Goal: Task Accomplishment & Management: Use online tool/utility

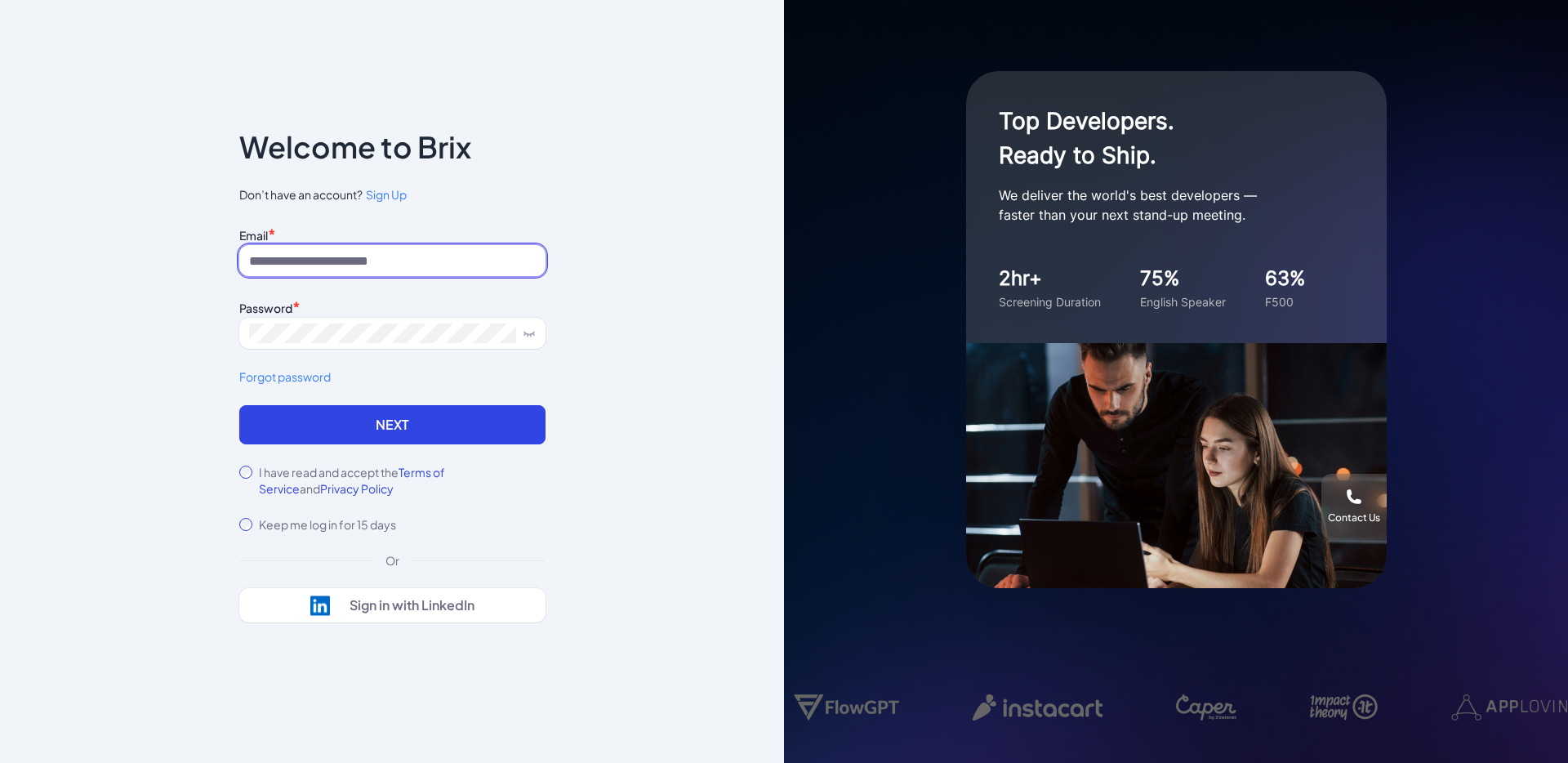
click at [368, 261] on input at bounding box center [392, 260] width 306 height 31
type input "**********"
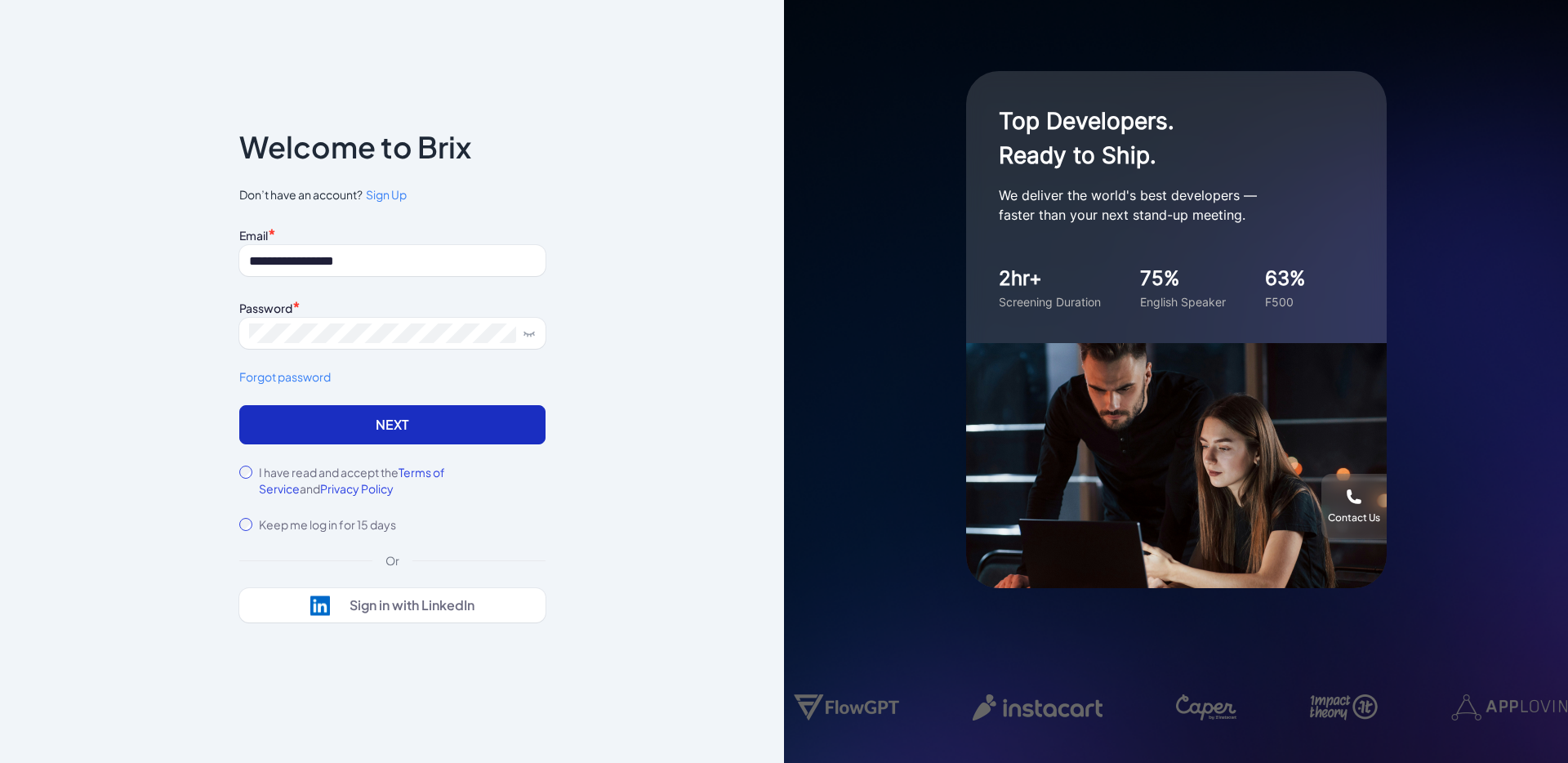
click at [322, 431] on button "Next" at bounding box center [392, 425] width 306 height 39
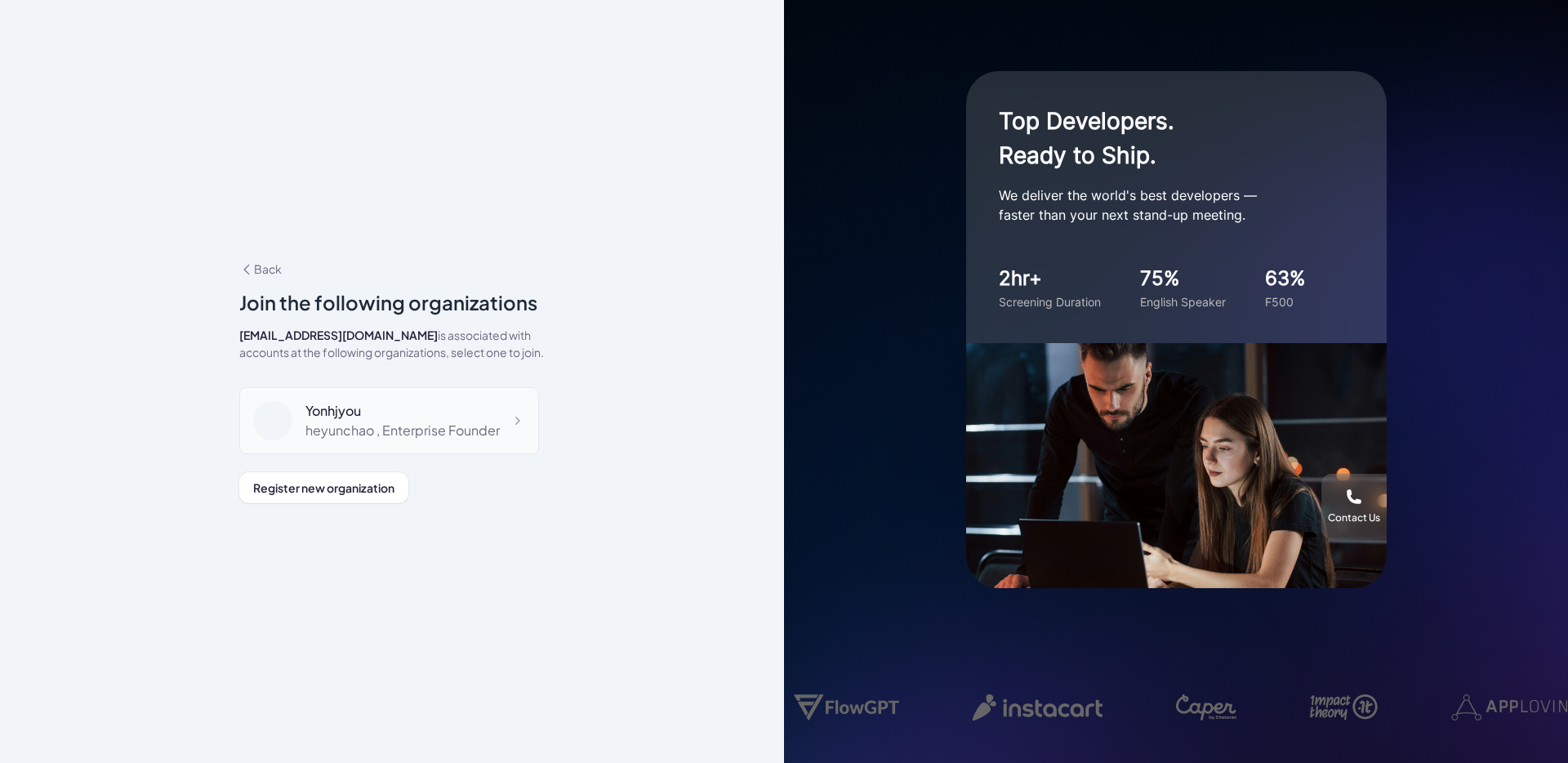
click at [476, 424] on div "heyunchao , Enterprise Founder" at bounding box center [402, 431] width 194 height 20
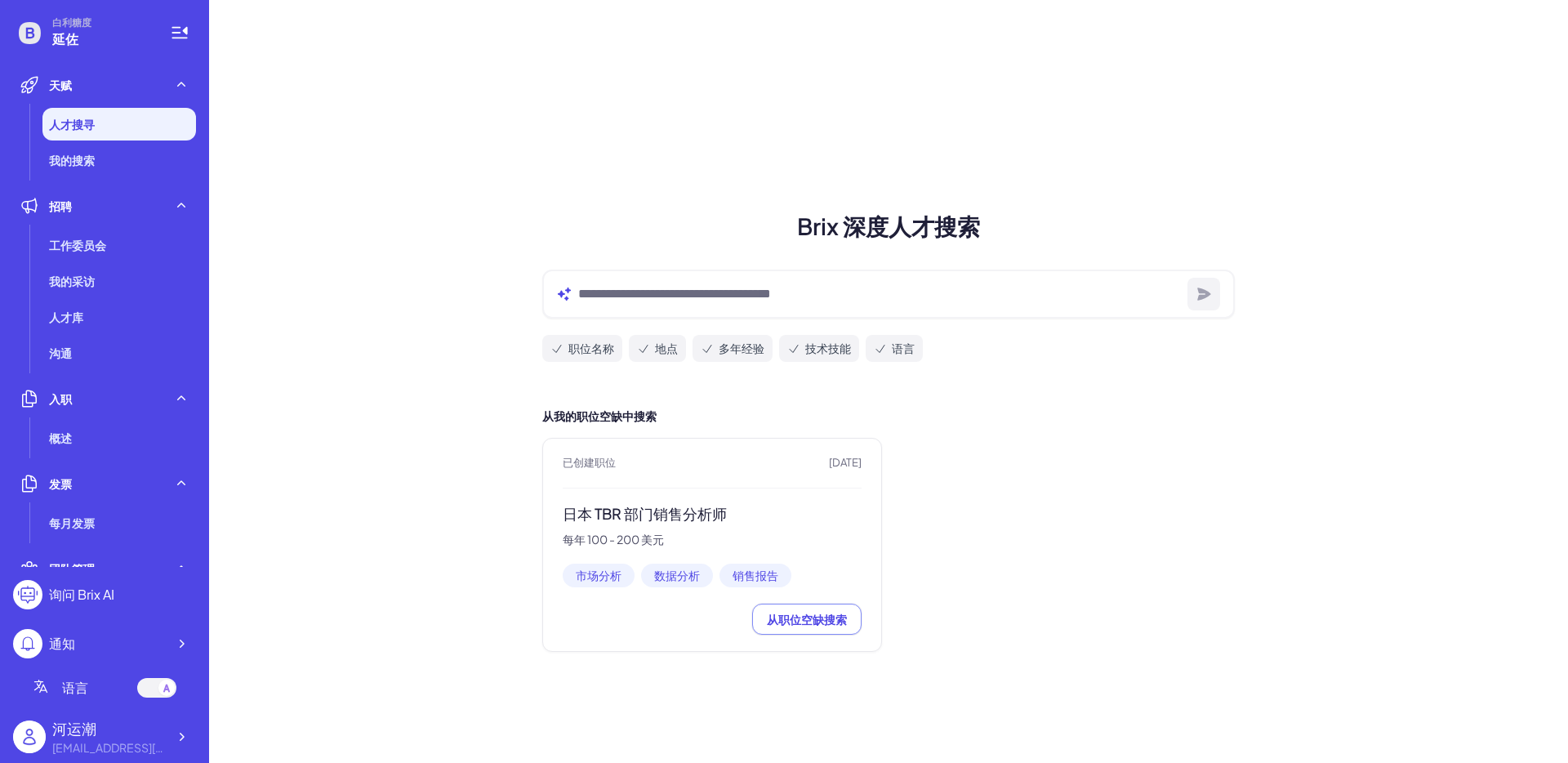
click at [656, 556] on div "已创建职位 25天前 日本 TBR 部门销售分析师 每年 100 - 200 美元 市场分析 数据分析 销售报告 从职位空缺搜索" at bounding box center [712, 544] width 340 height 214
click at [623, 542] on font "每年 100 - 200 美元" at bounding box center [613, 540] width 101 height 15
click at [70, 166] on font "我的搜索" at bounding box center [71, 161] width 46 height 15
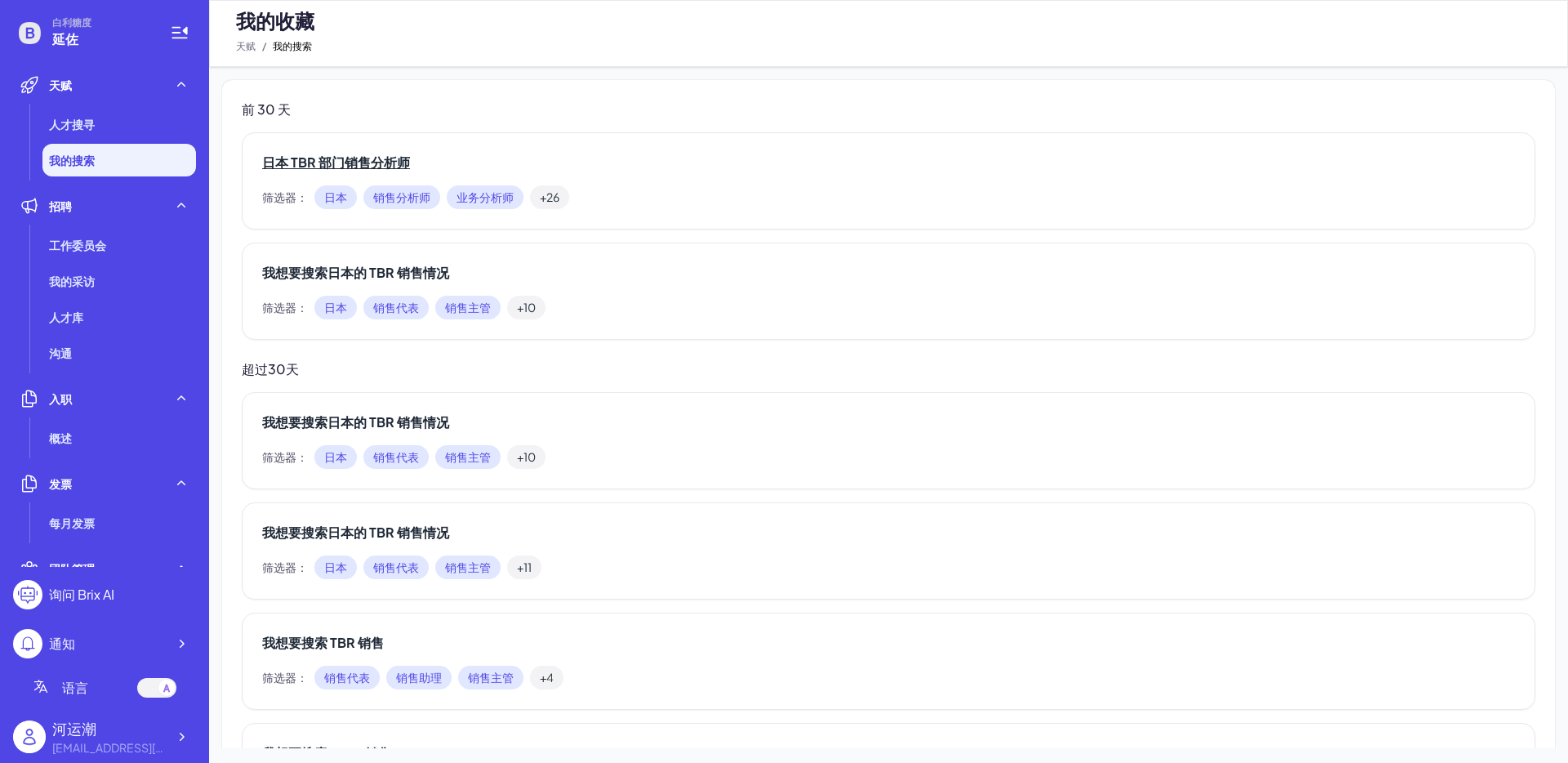
click at [366, 165] on font "日本 TBR 部门销售分析师" at bounding box center [336, 162] width 147 height 17
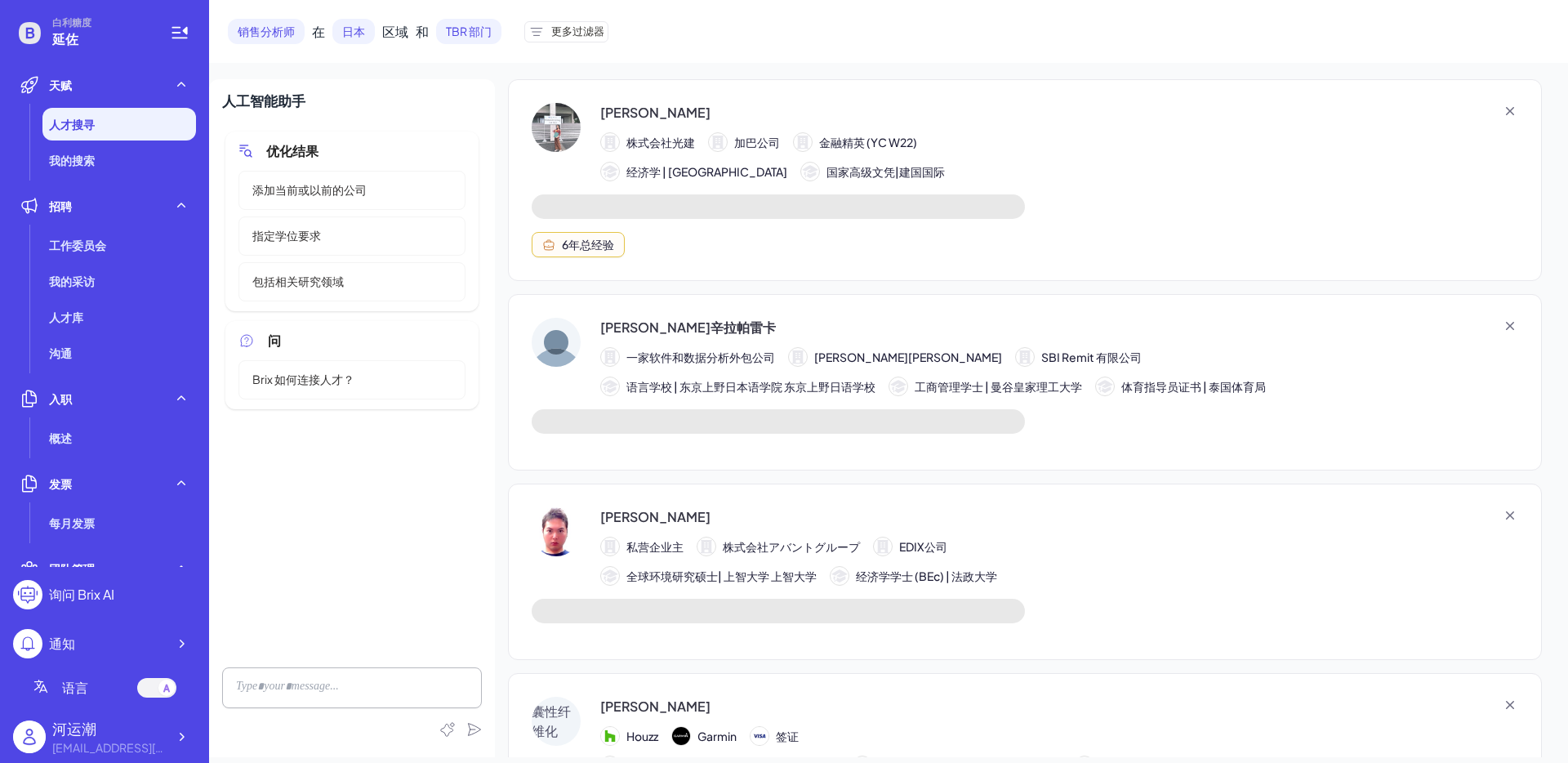
click at [636, 110] on font "赖莎·梅迪亚·阿伦贾尼" at bounding box center [655, 112] width 110 height 17
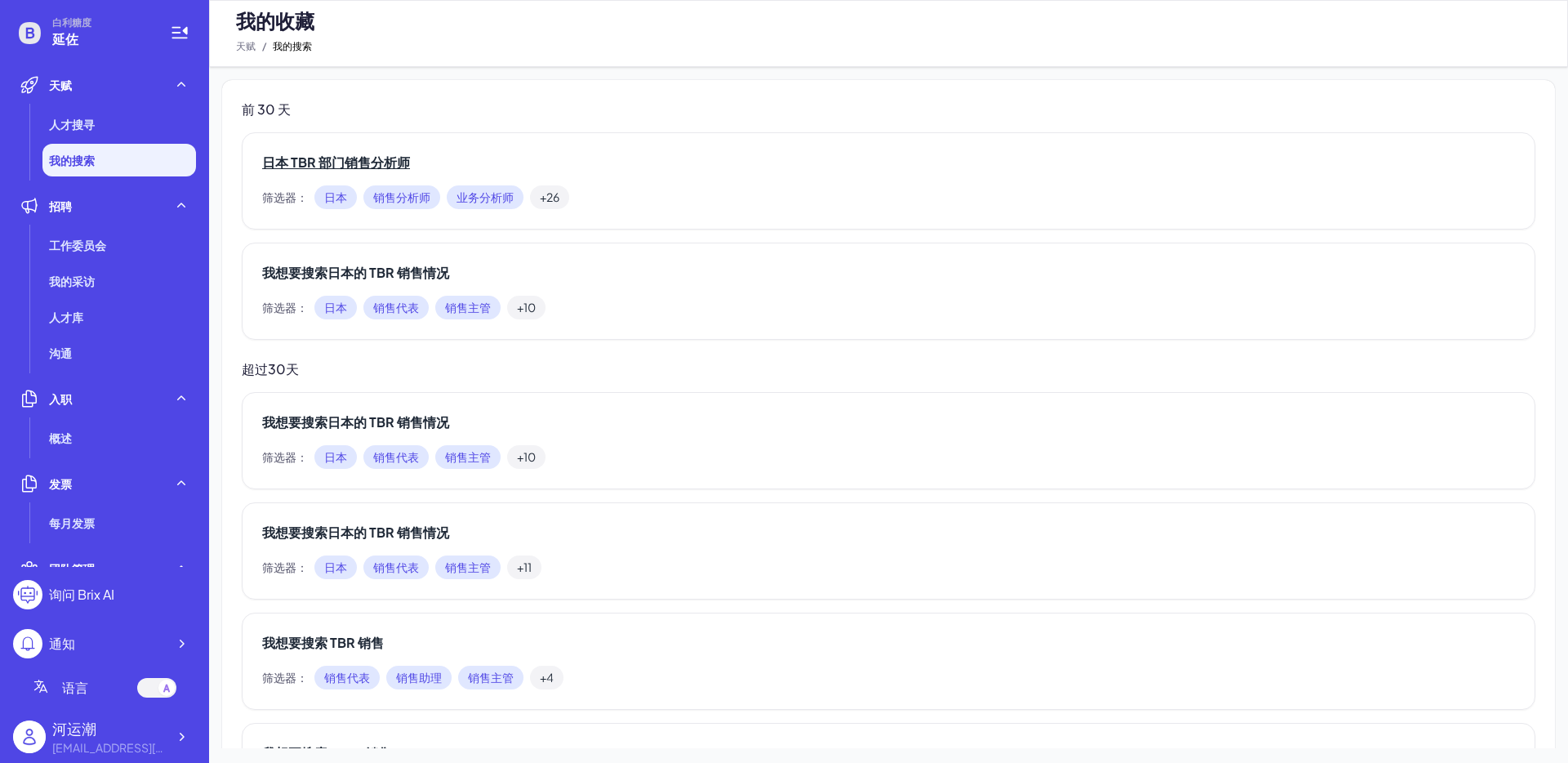
click at [336, 162] on font "日本 TBR 部门销售分析师" at bounding box center [336, 162] width 147 height 17
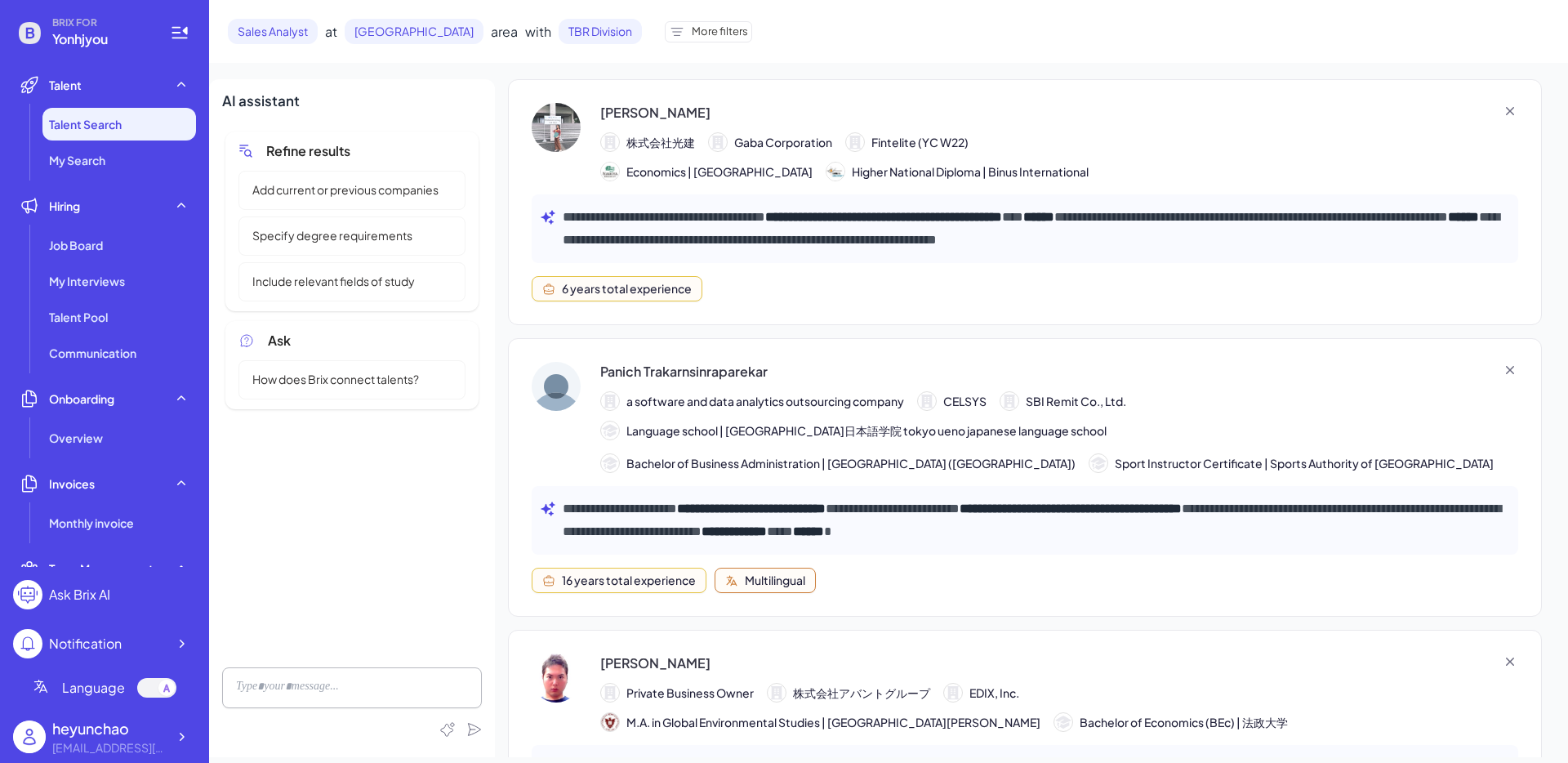
click at [709, 375] on div "Panich Trakarnsinraparekar" at bounding box center [683, 372] width 167 height 20
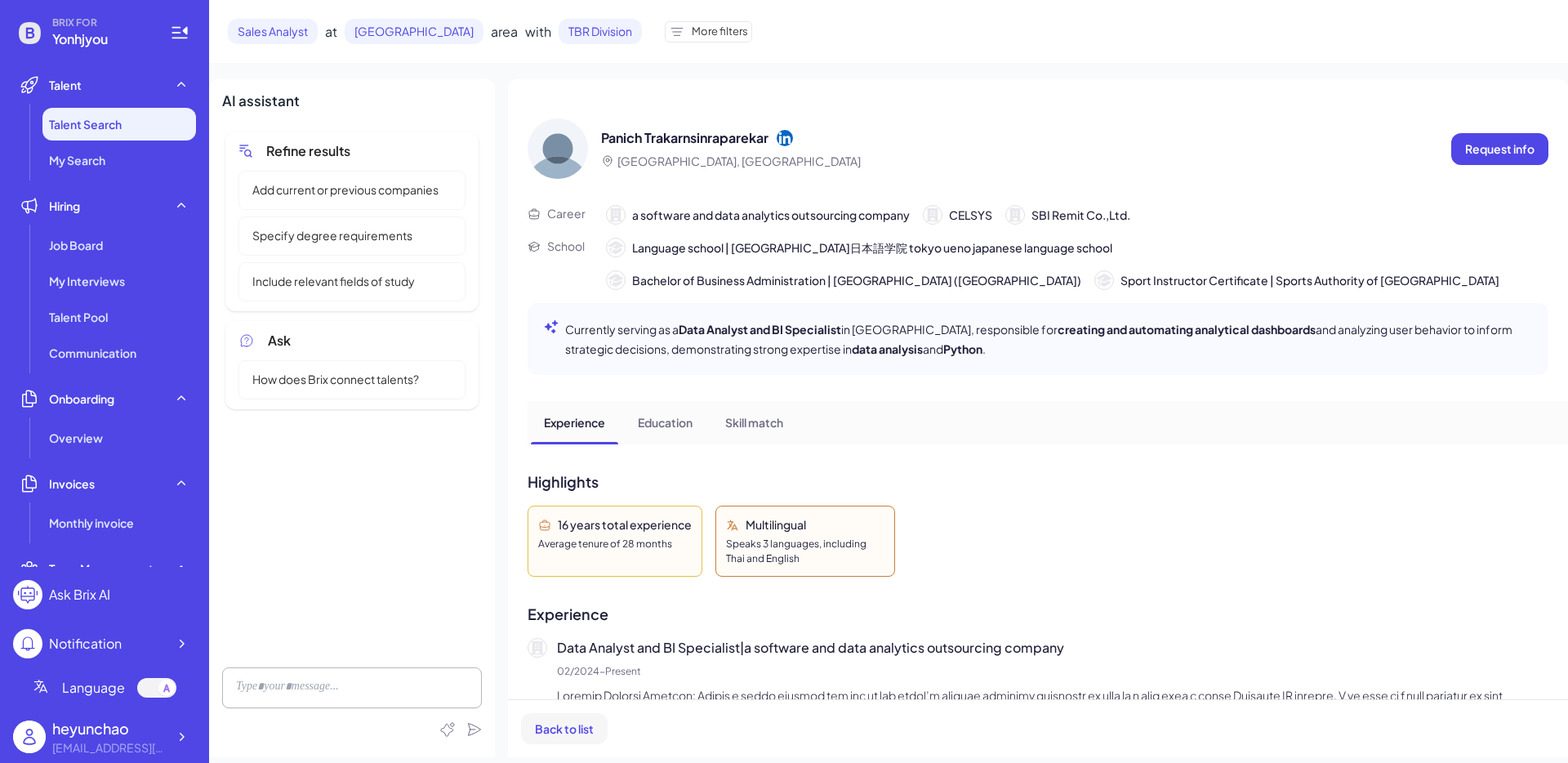
click at [571, 727] on span "Back to list" at bounding box center [564, 729] width 59 height 15
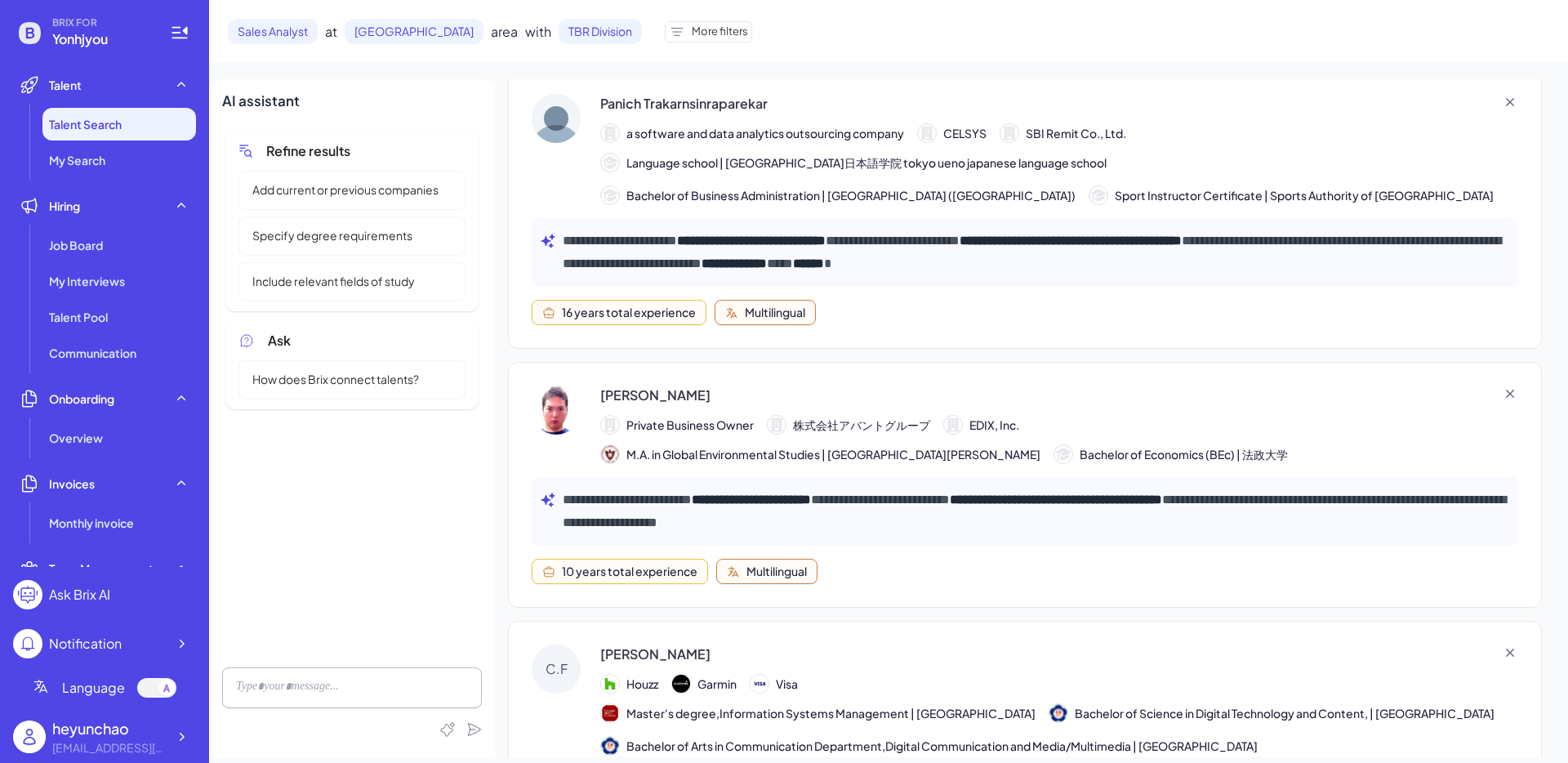
scroll to position [273, 0]
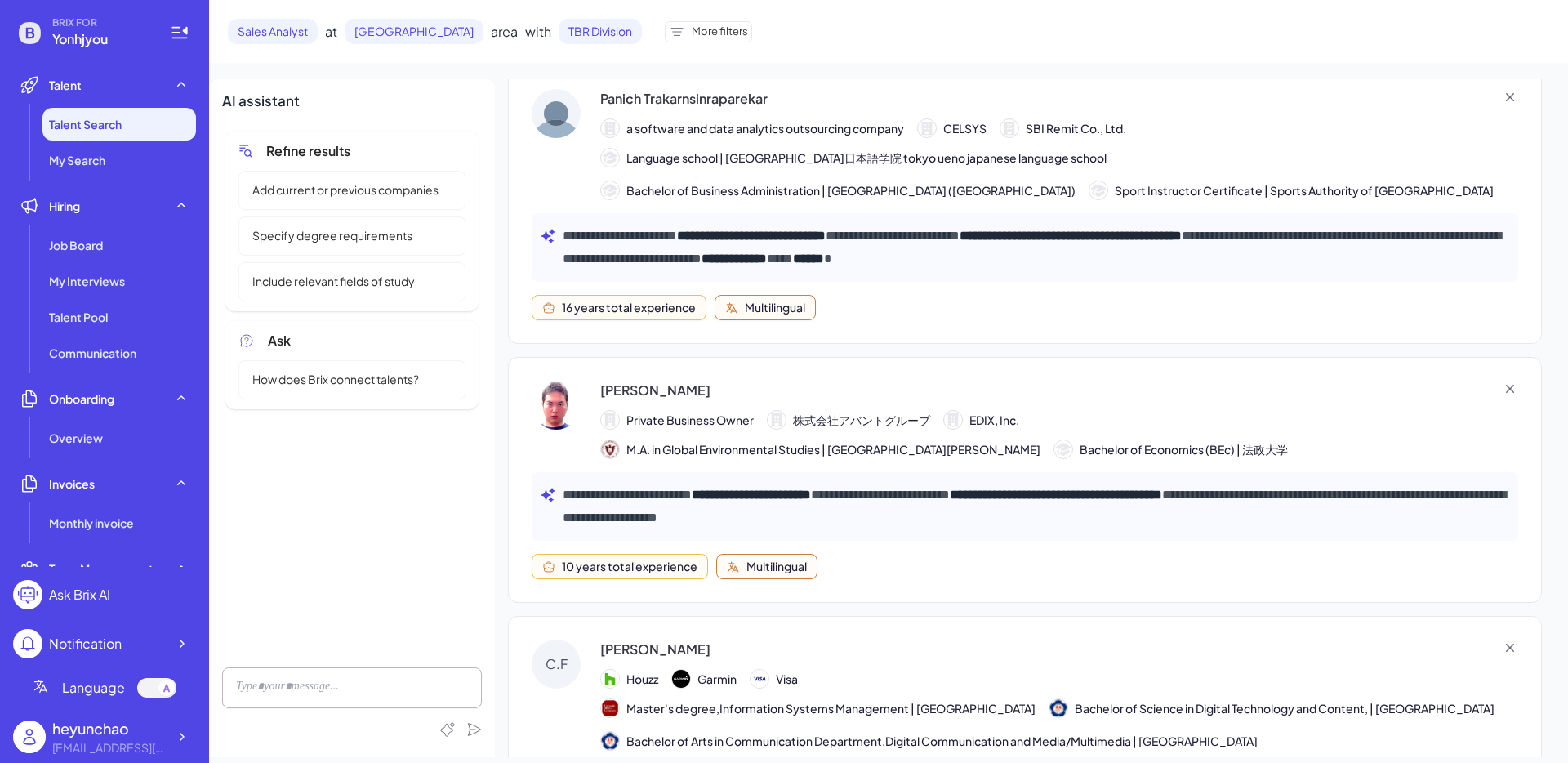
click at [674, 395] on div "Satoru Shibata" at bounding box center [655, 390] width 110 height 20
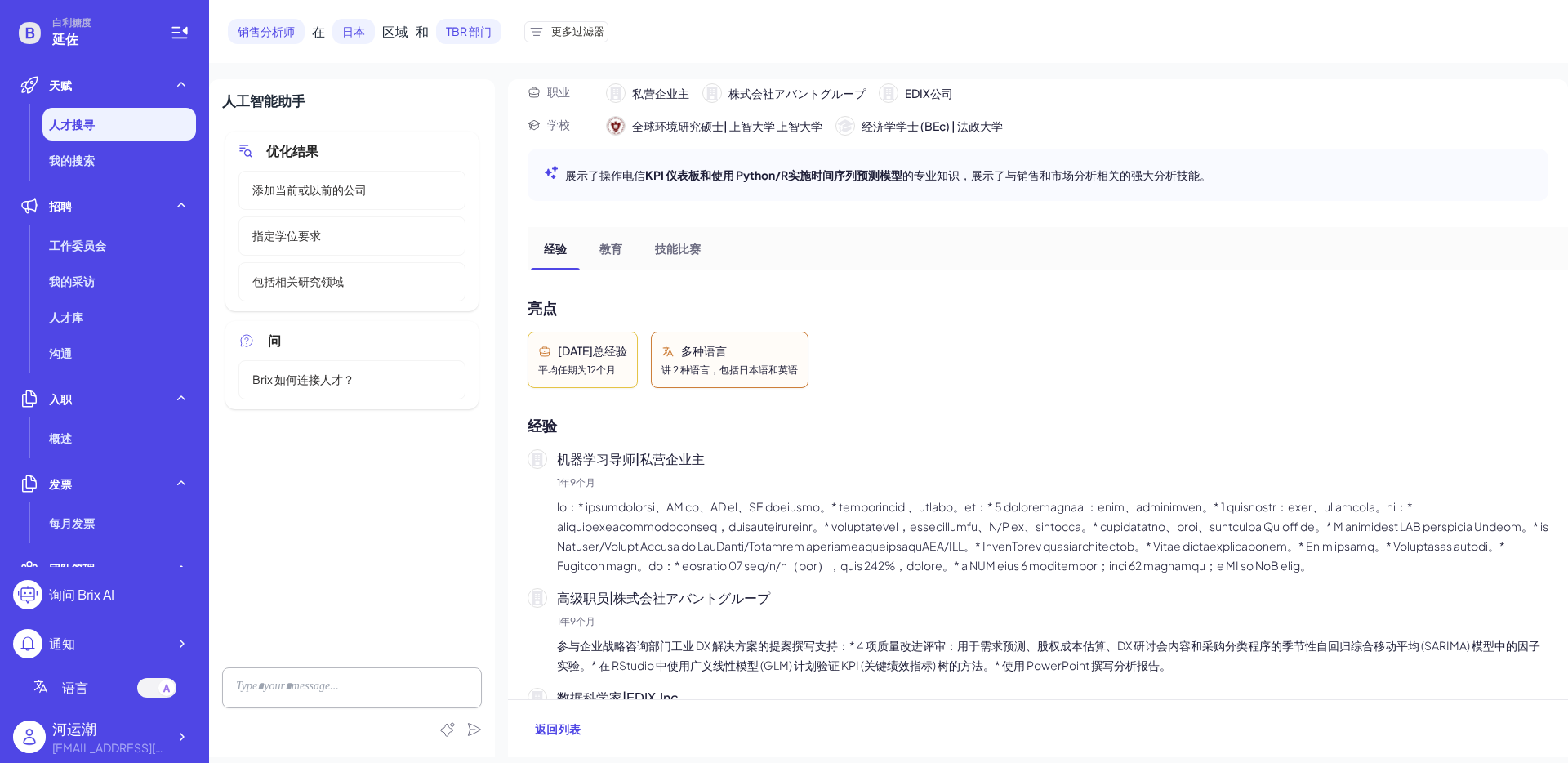
scroll to position [120, 0]
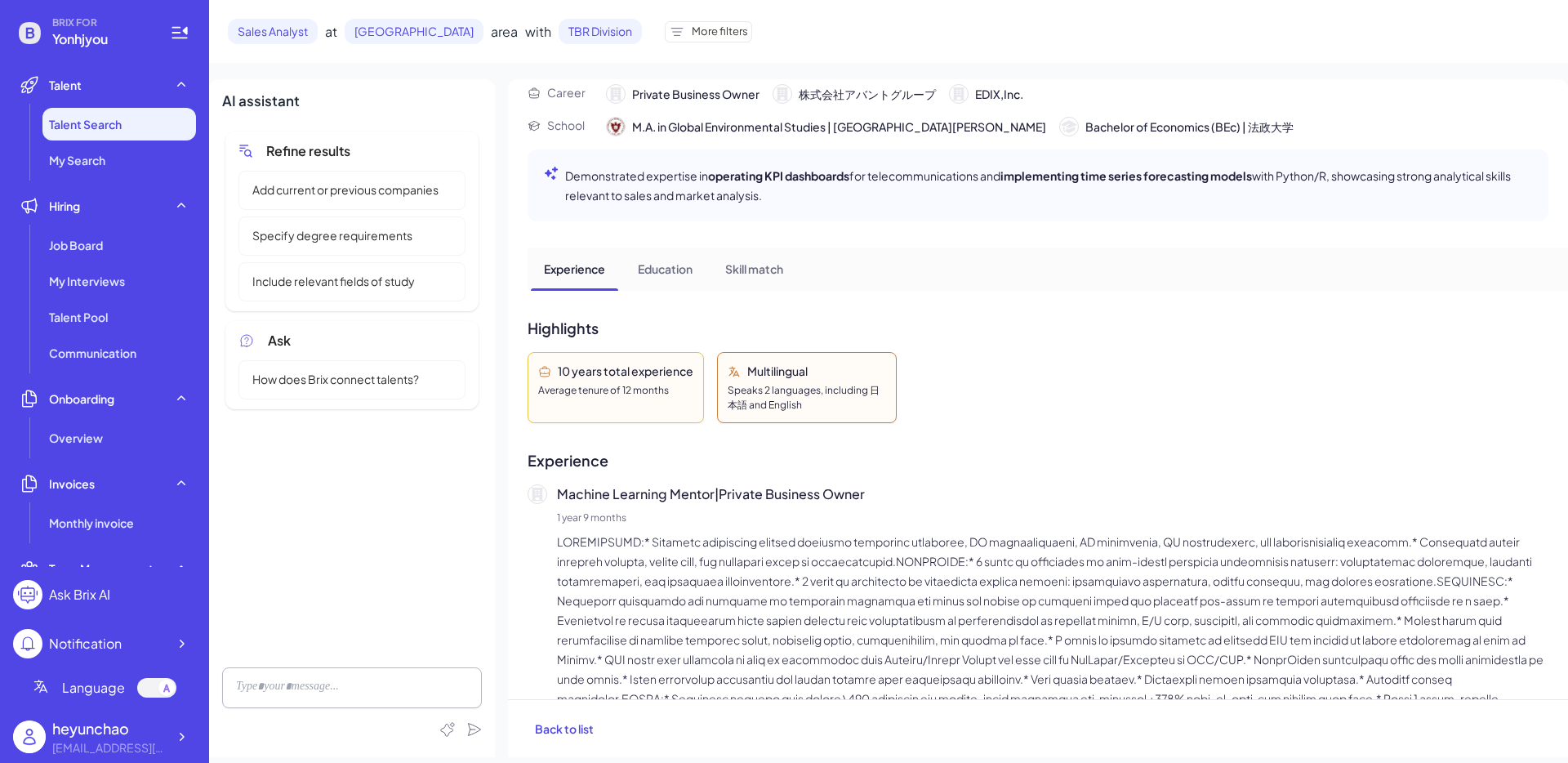
click at [987, 389] on div "10 years total experience Average tenure of 12 months Multilingual Speaks 2 lan…" at bounding box center [1038, 388] width 1021 height 71
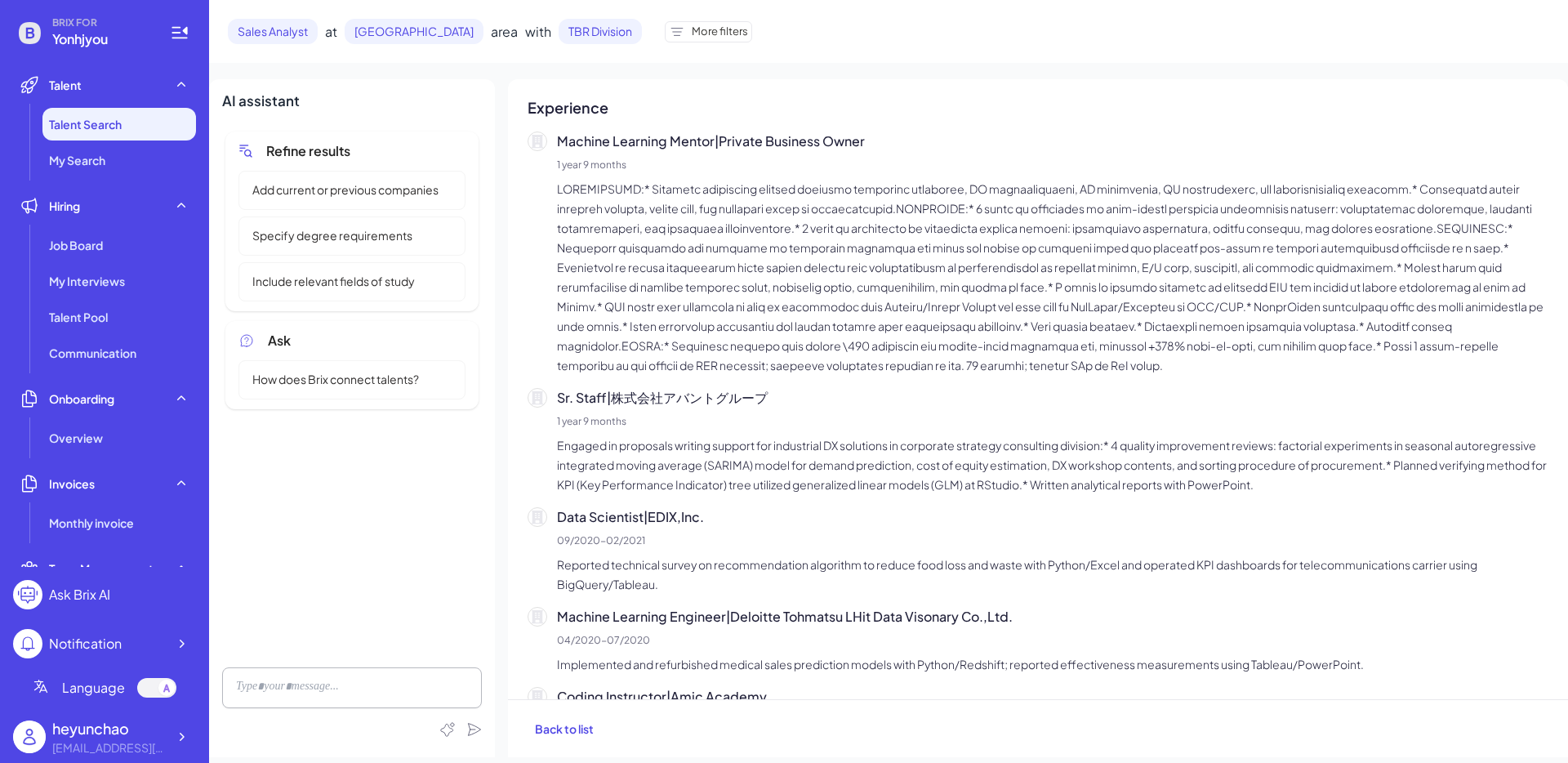
scroll to position [474, 0]
click at [572, 732] on span "Back to list" at bounding box center [564, 729] width 59 height 15
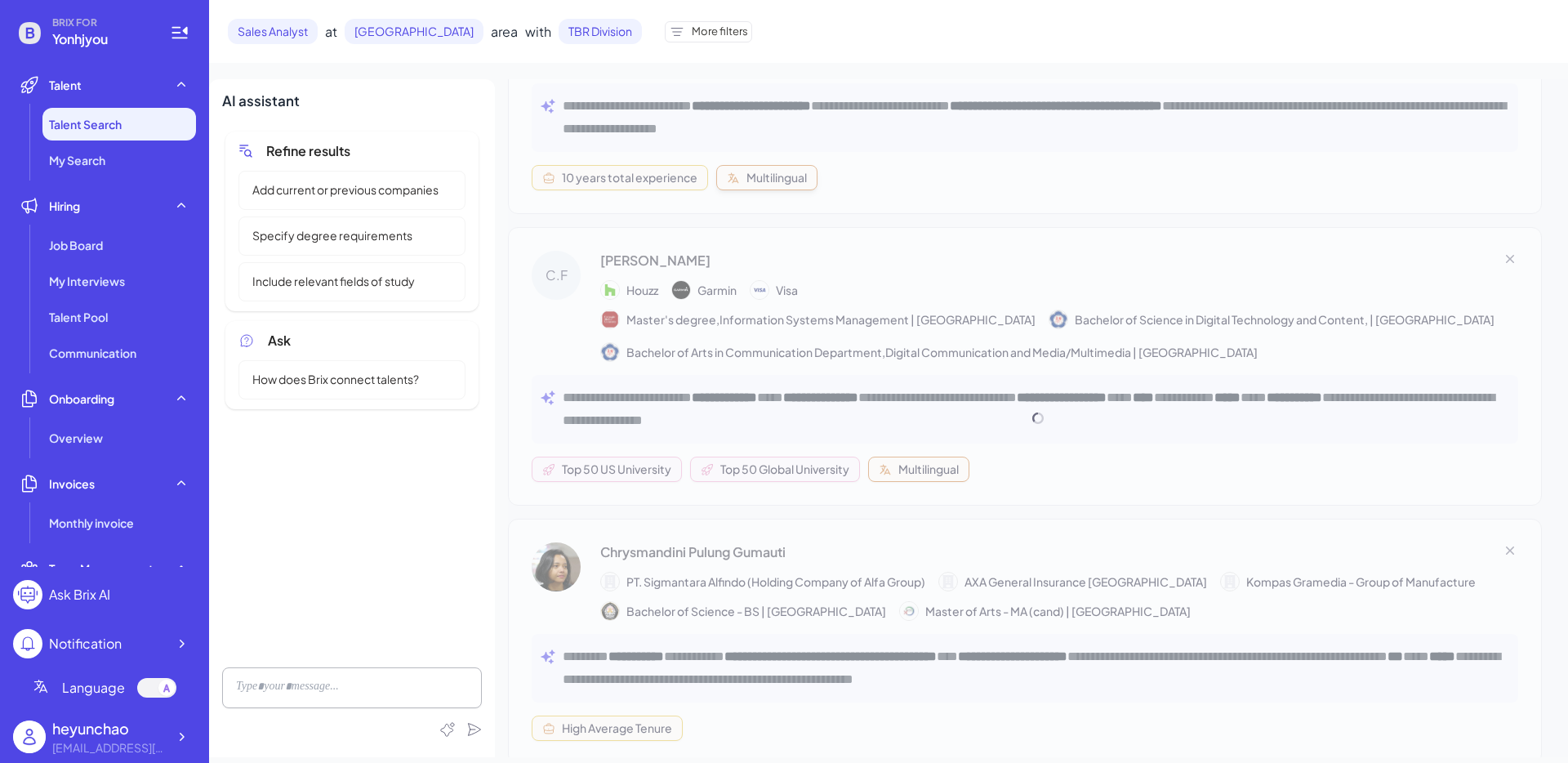
scroll to position [689, 0]
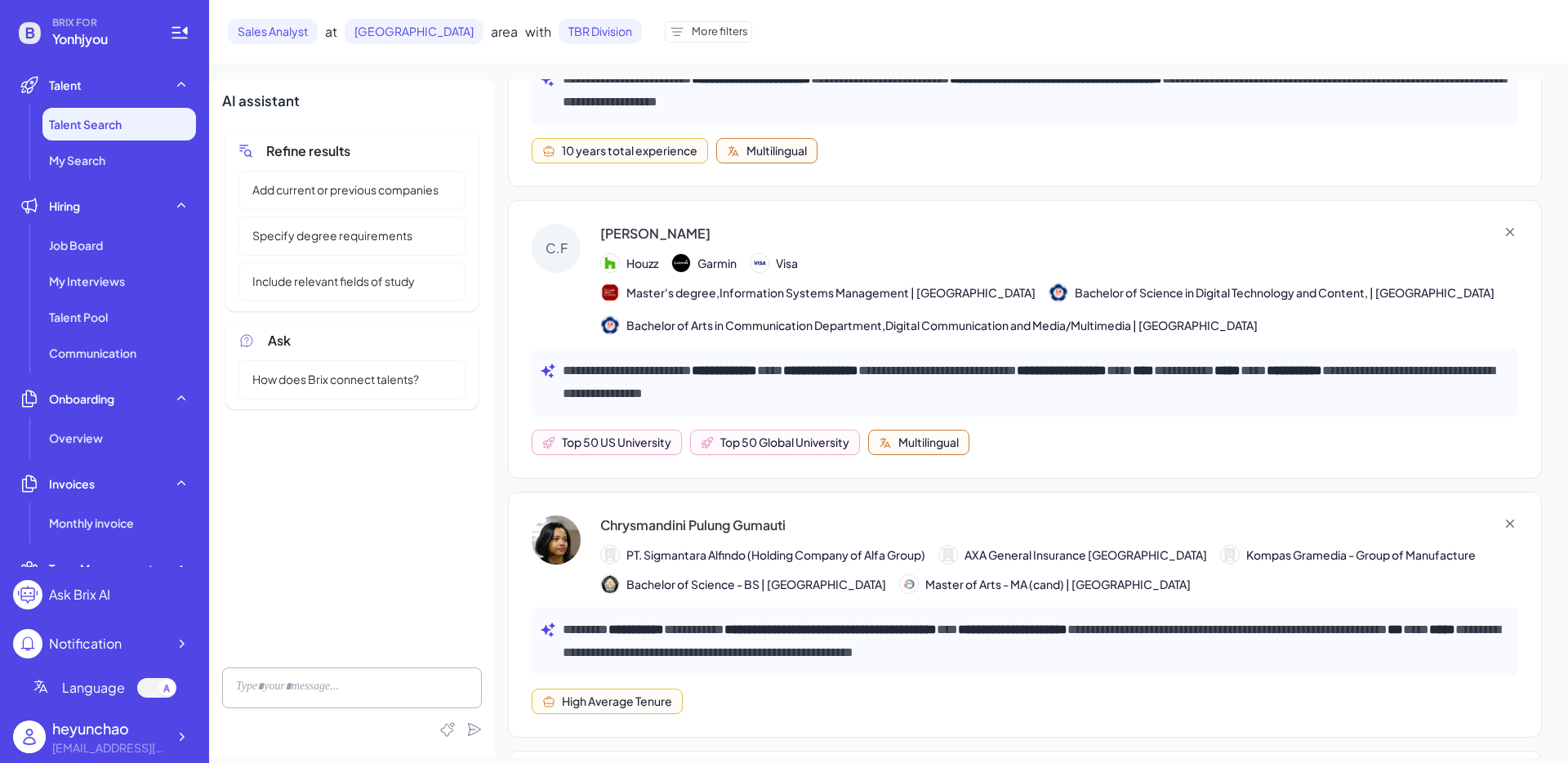
click at [634, 231] on div "Chongyu F." at bounding box center [655, 233] width 110 height 20
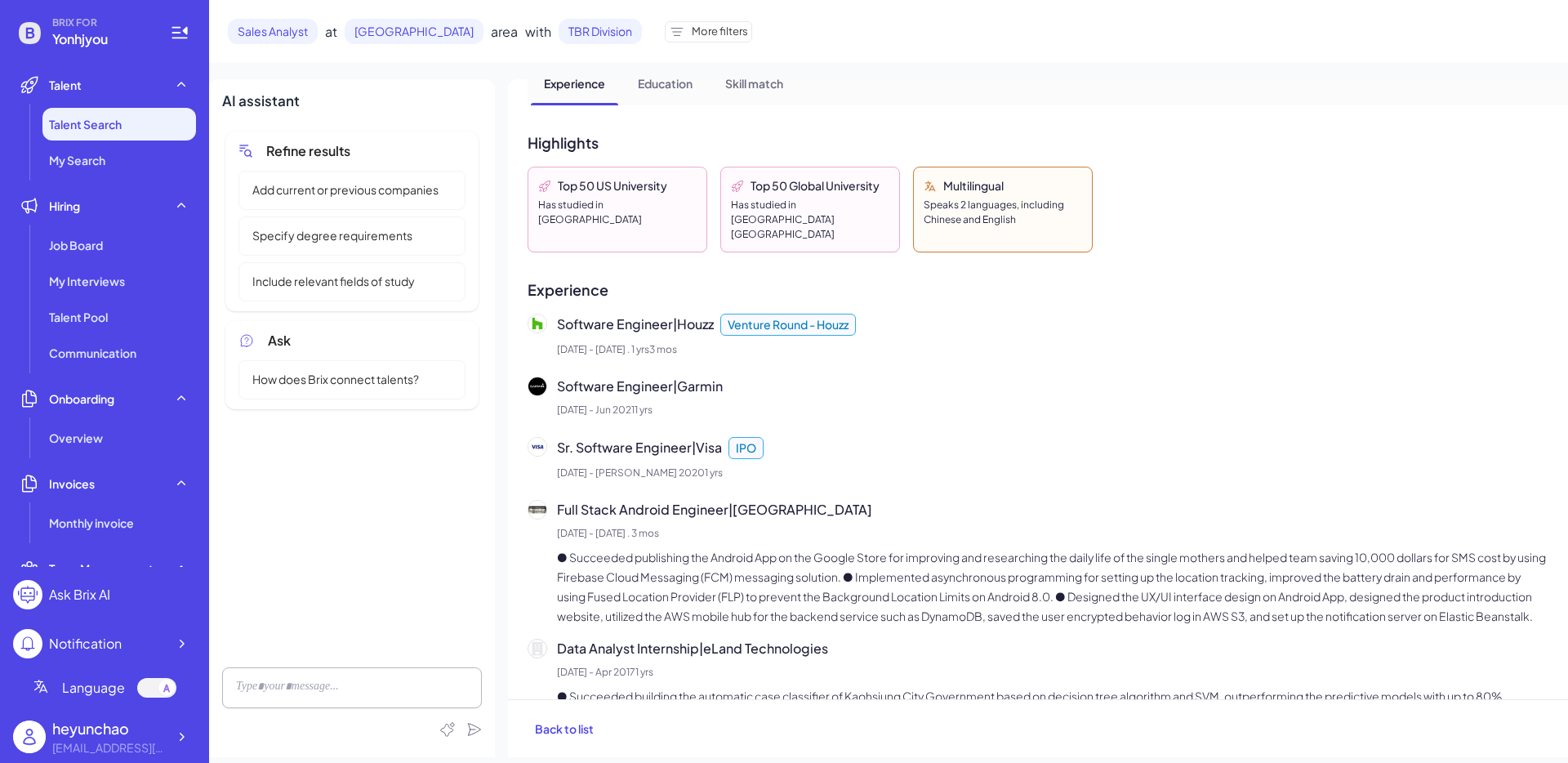
scroll to position [347, 0]
